Goal: Task Accomplishment & Management: Manage account settings

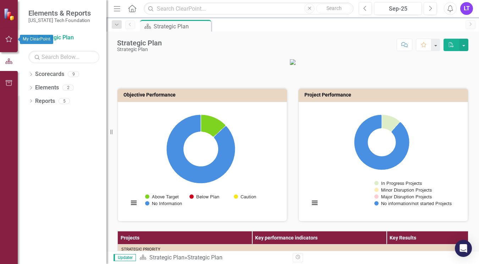
click at [9, 39] on icon "button" at bounding box center [8, 39] width 7 height 6
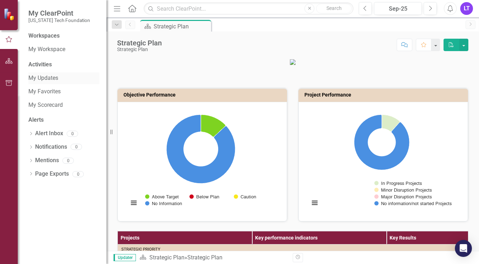
click at [52, 77] on link "My Updates" at bounding box center [63, 78] width 71 height 8
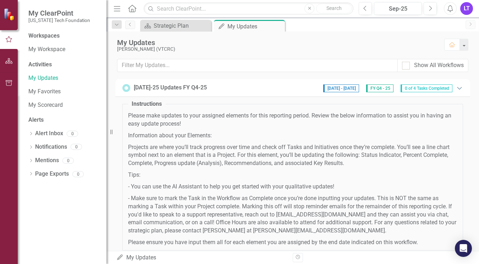
click at [456, 90] on icon "Expanded" at bounding box center [459, 88] width 7 height 6
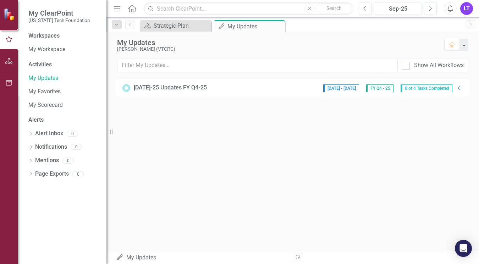
click at [434, 87] on span "0 of 4 Tasks Completed" at bounding box center [426, 88] width 52 height 8
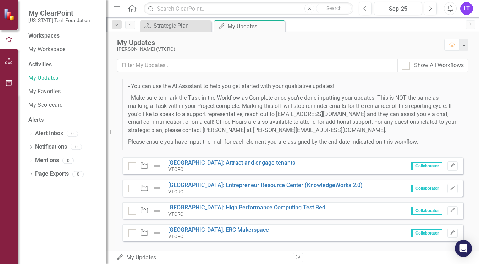
scroll to position [112, 0]
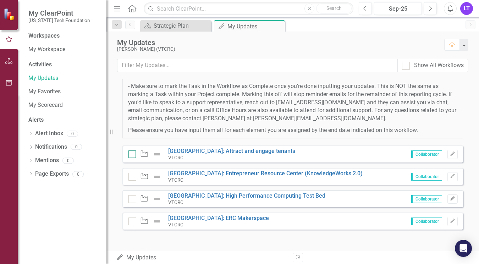
click at [130, 156] on div at bounding box center [132, 154] width 8 height 8
click at [130, 155] on input "checkbox" at bounding box center [130, 152] width 5 height 5
click at [134, 154] on div at bounding box center [132, 154] width 8 height 8
click at [133, 154] on input "checkbox" at bounding box center [130, 152] width 5 height 5
checkbox input "false"
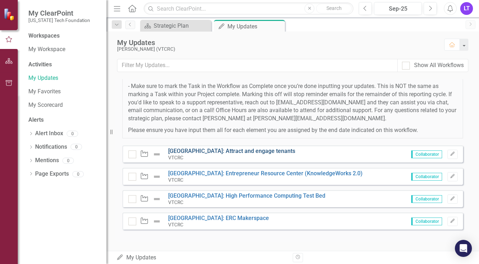
click at [215, 153] on link "[GEOGRAPHIC_DATA]: Attract and engage tenants" at bounding box center [231, 150] width 127 height 7
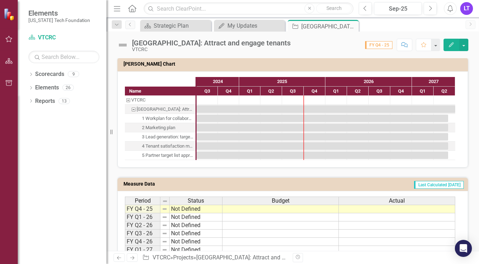
scroll to position [366, 0]
